Goal: Navigation & Orientation: Find specific page/section

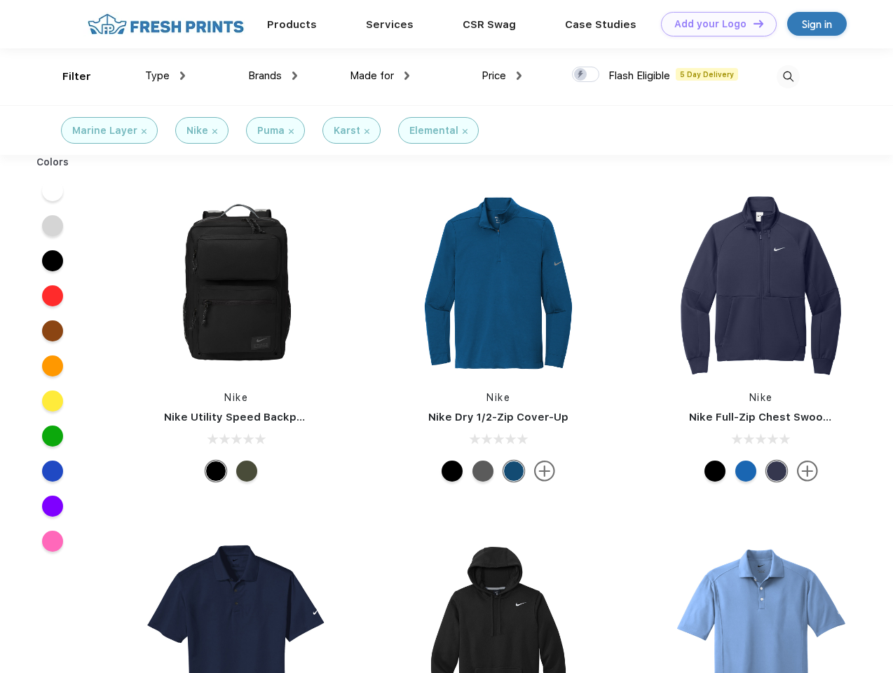
scroll to position [1, 0]
click at [713, 24] on link "Add your Logo Design Tool" at bounding box center [719, 24] width 116 height 25
click at [0, 0] on div "Design Tool" at bounding box center [0, 0] width 0 height 0
click at [752, 23] on link "Add your Logo Design Tool" at bounding box center [719, 24] width 116 height 25
click at [67, 76] on div "Filter" at bounding box center [76, 77] width 29 height 16
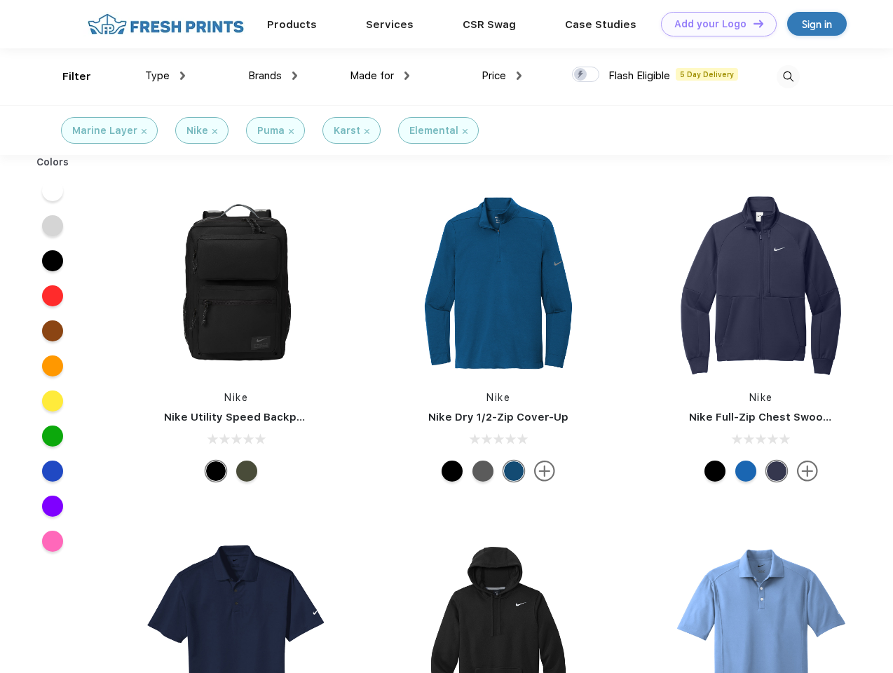
click at [165, 76] on span "Type" at bounding box center [157, 75] width 25 height 13
click at [273, 76] on span "Brands" at bounding box center [265, 75] width 34 height 13
click at [380, 76] on span "Made for" at bounding box center [372, 75] width 44 height 13
click at [502, 76] on span "Price" at bounding box center [493, 75] width 25 height 13
click at [586, 75] on div at bounding box center [585, 74] width 27 height 15
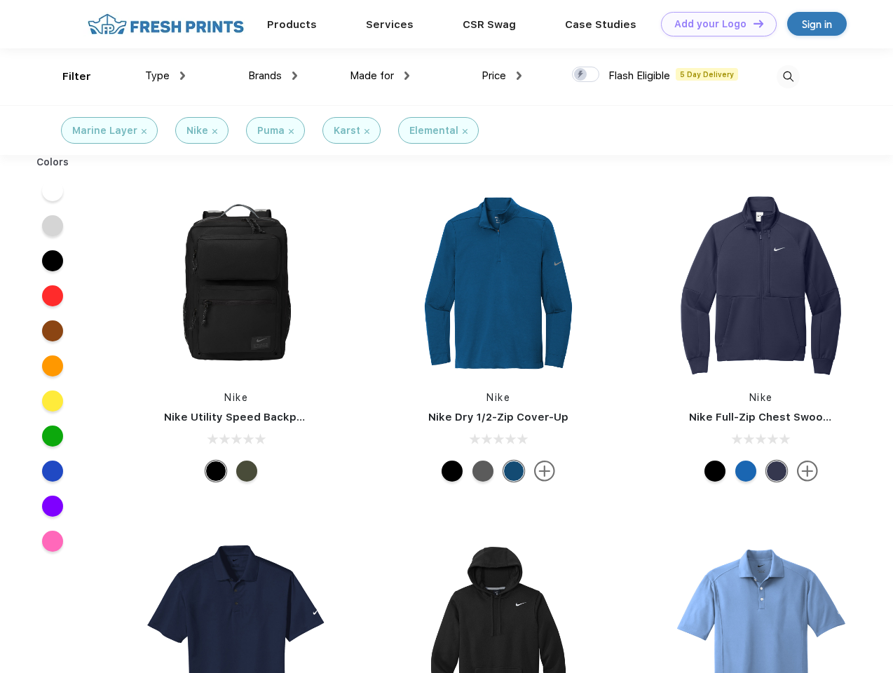
click at [581, 75] on input "checkbox" at bounding box center [576, 70] width 9 height 9
click at [788, 76] on img at bounding box center [787, 76] width 23 height 23
